Goal: Book appointment/travel/reservation

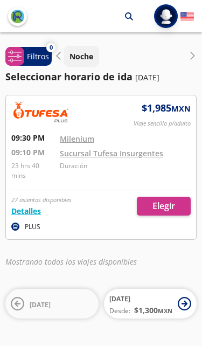
click at [65, 56] on button "Noche" at bounding box center [82, 56] width 36 height 21
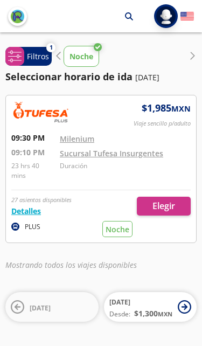
click at [166, 310] on small "MXN" at bounding box center [165, 314] width 15 height 8
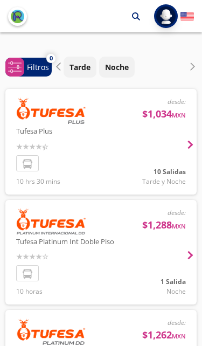
click at [183, 142] on div at bounding box center [101, 142] width 192 height 106
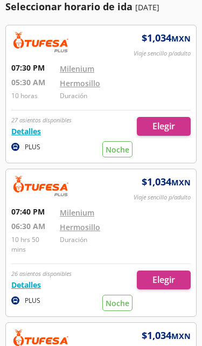
scroll to position [69, 0]
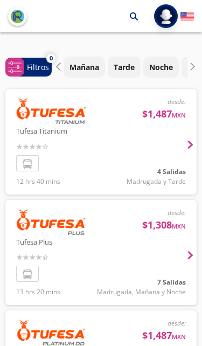
click at [173, 149] on div at bounding box center [101, 142] width 192 height 106
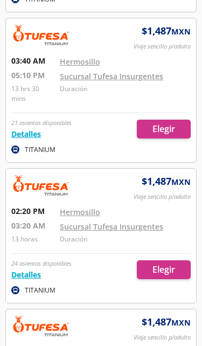
scroll to position [251, 0]
